Goal: Find specific page/section: Find specific page/section

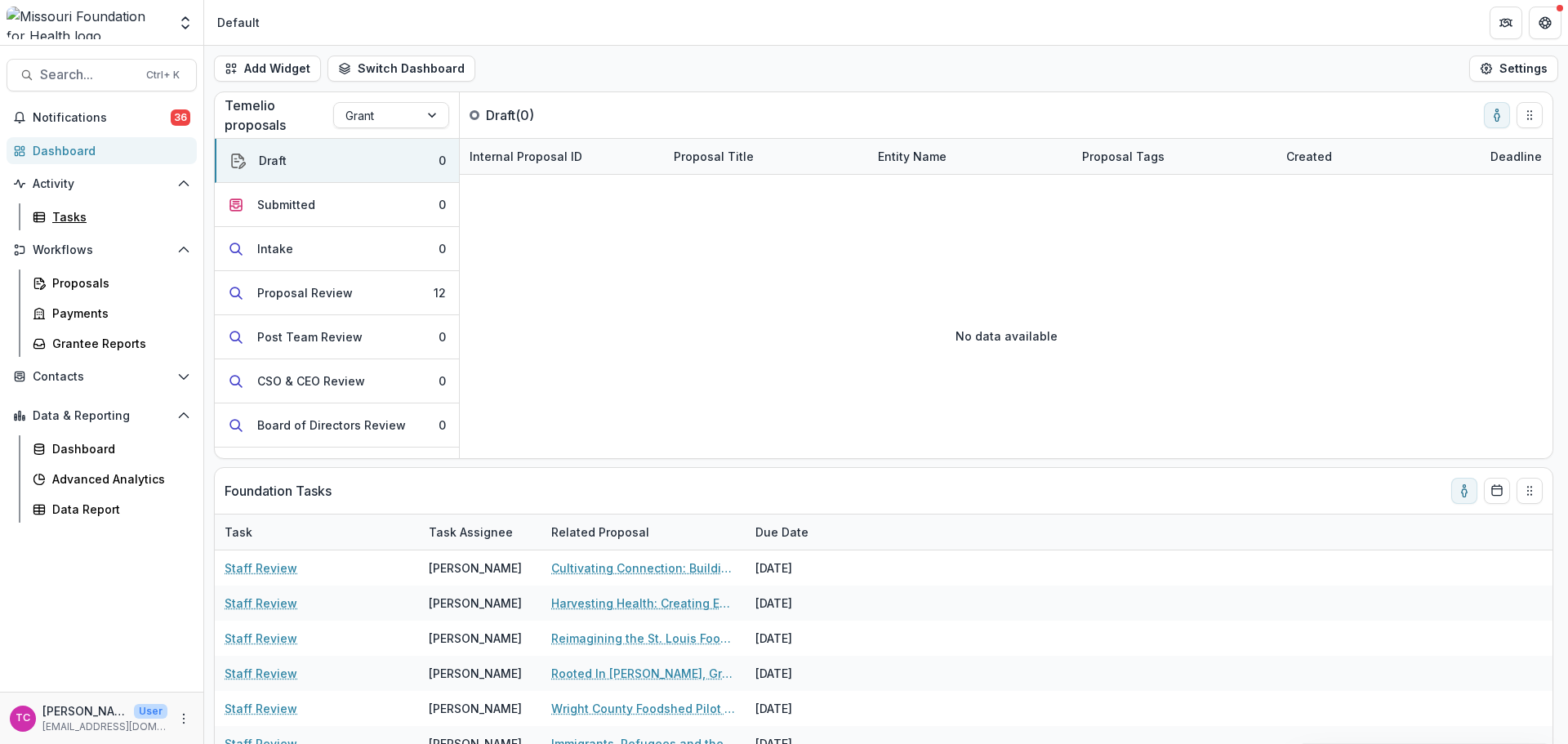
click at [83, 211] on div "Tasks" at bounding box center [118, 217] width 132 height 18
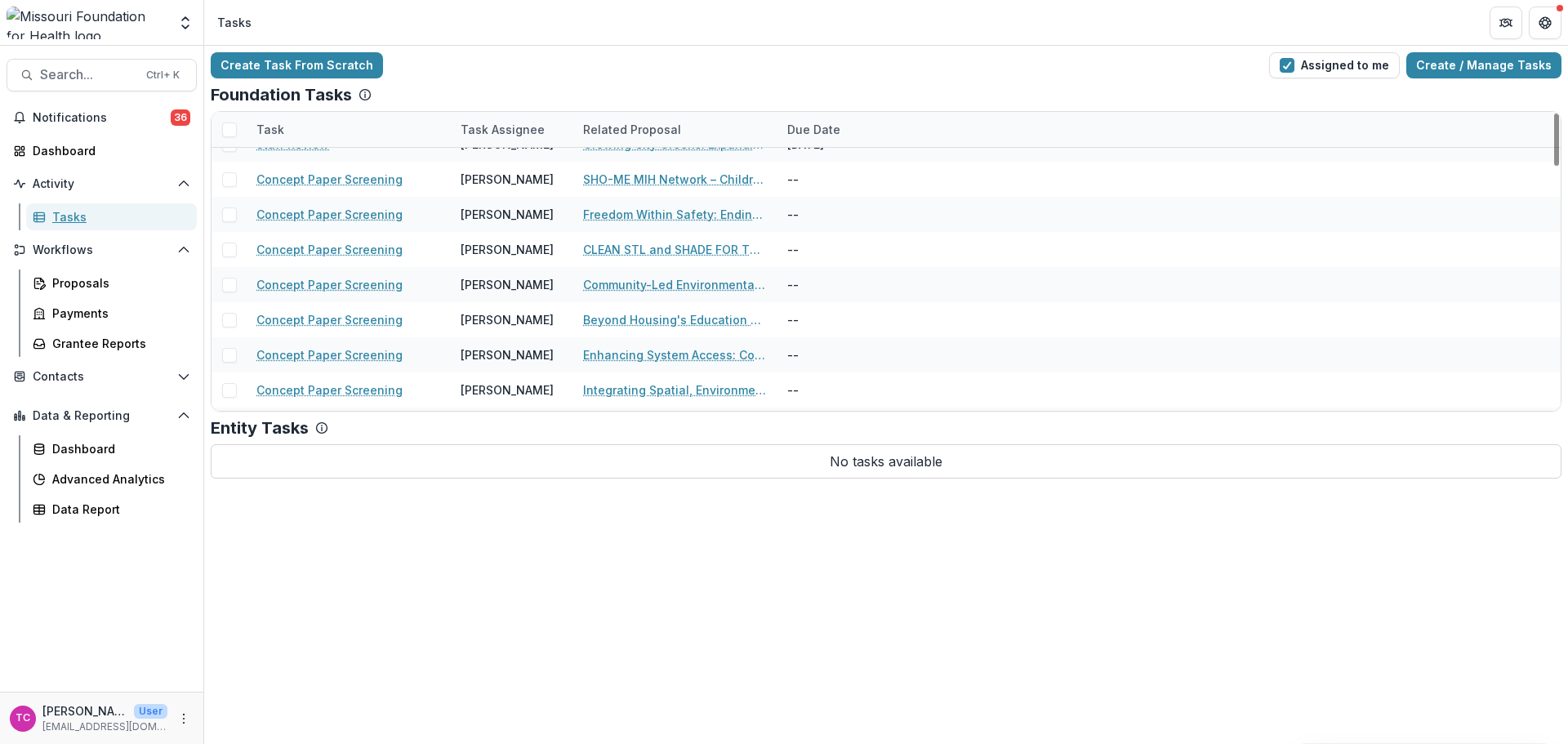
scroll to position [326, 0]
